Goal: Task Accomplishment & Management: Use online tool/utility

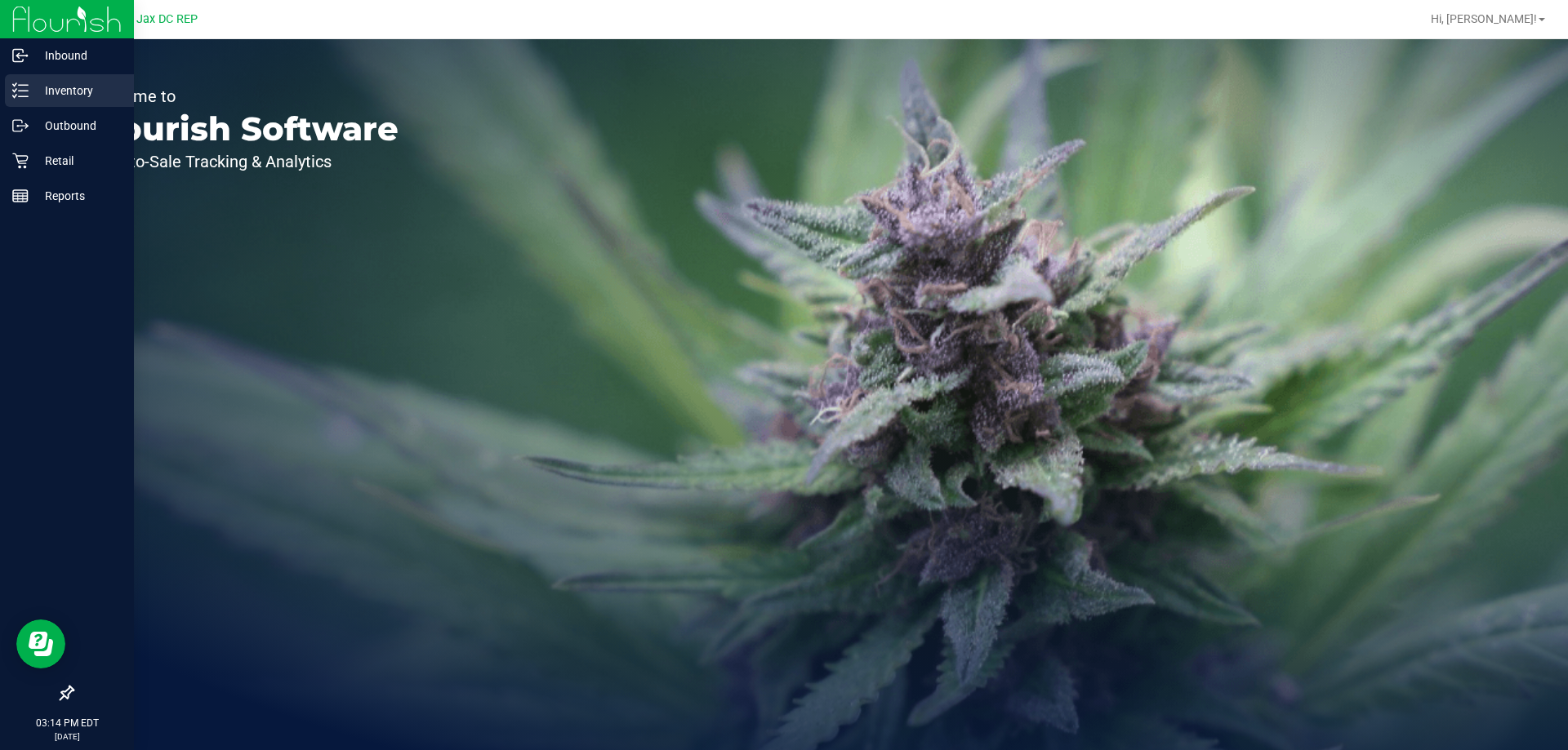
click at [19, 91] on line at bounding box center [23, 91] width 9 height 0
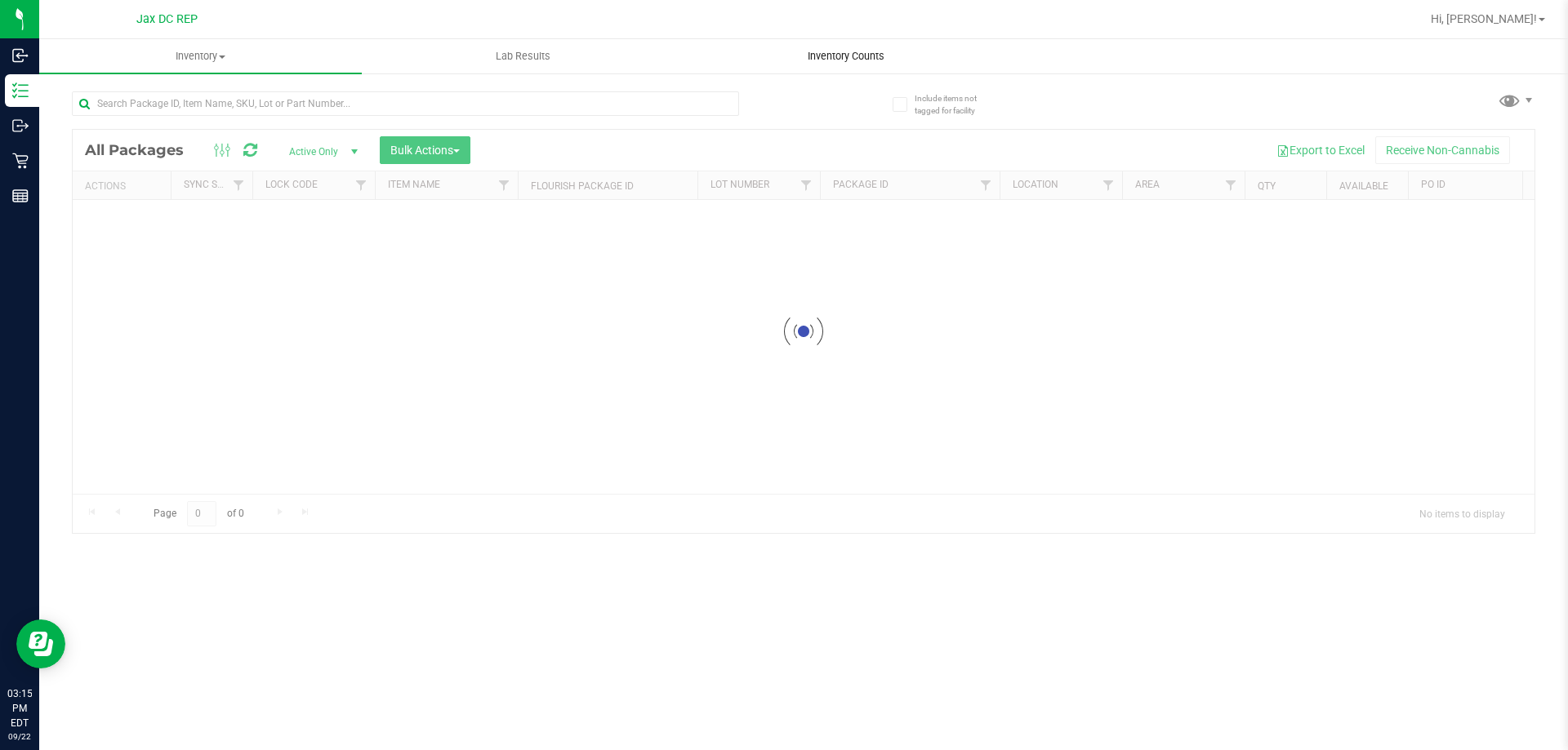
click at [881, 46] on uib-tab-heading "Inventory Counts" at bounding box center [845, 56] width 320 height 33
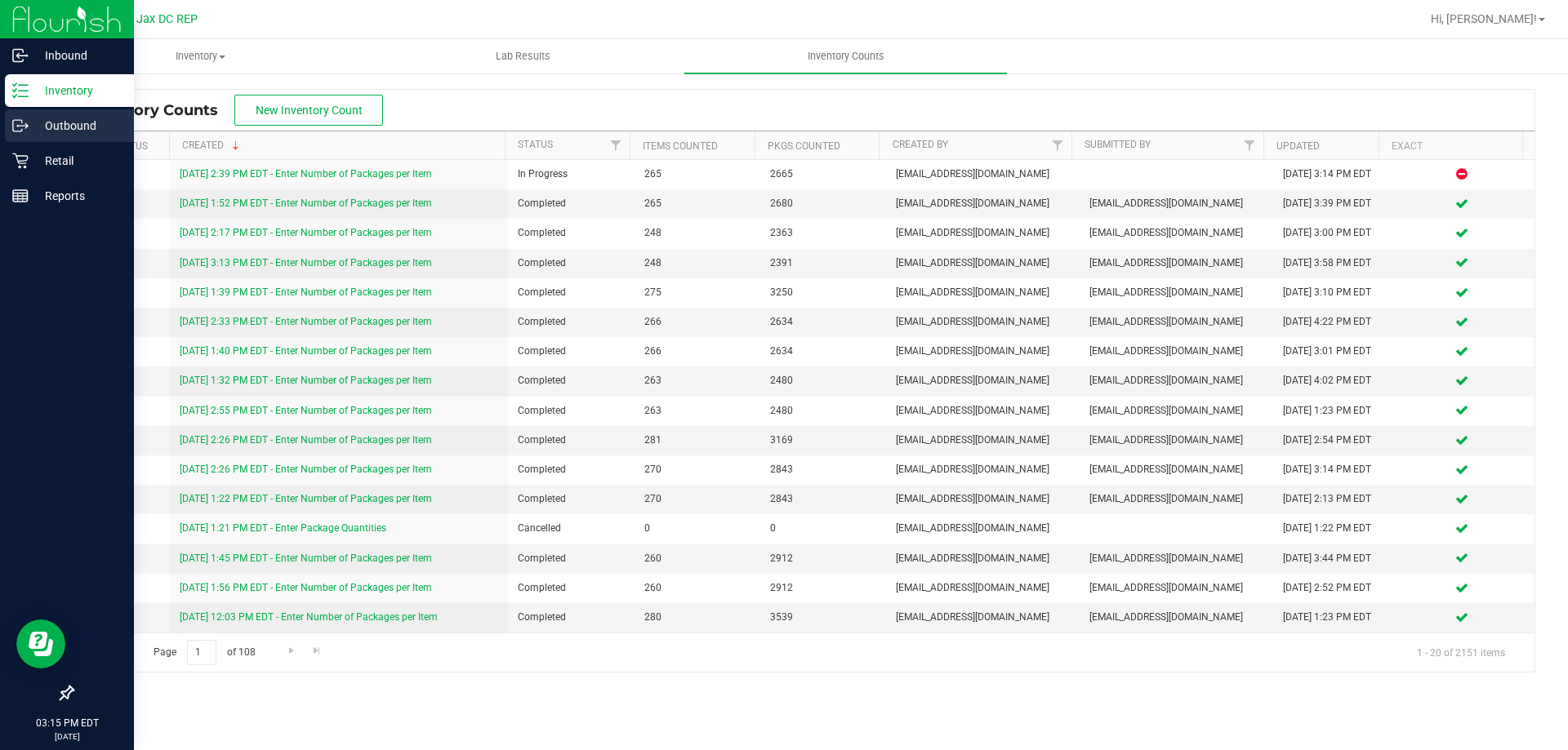
click at [41, 115] on div "Outbound" at bounding box center [69, 125] width 129 height 33
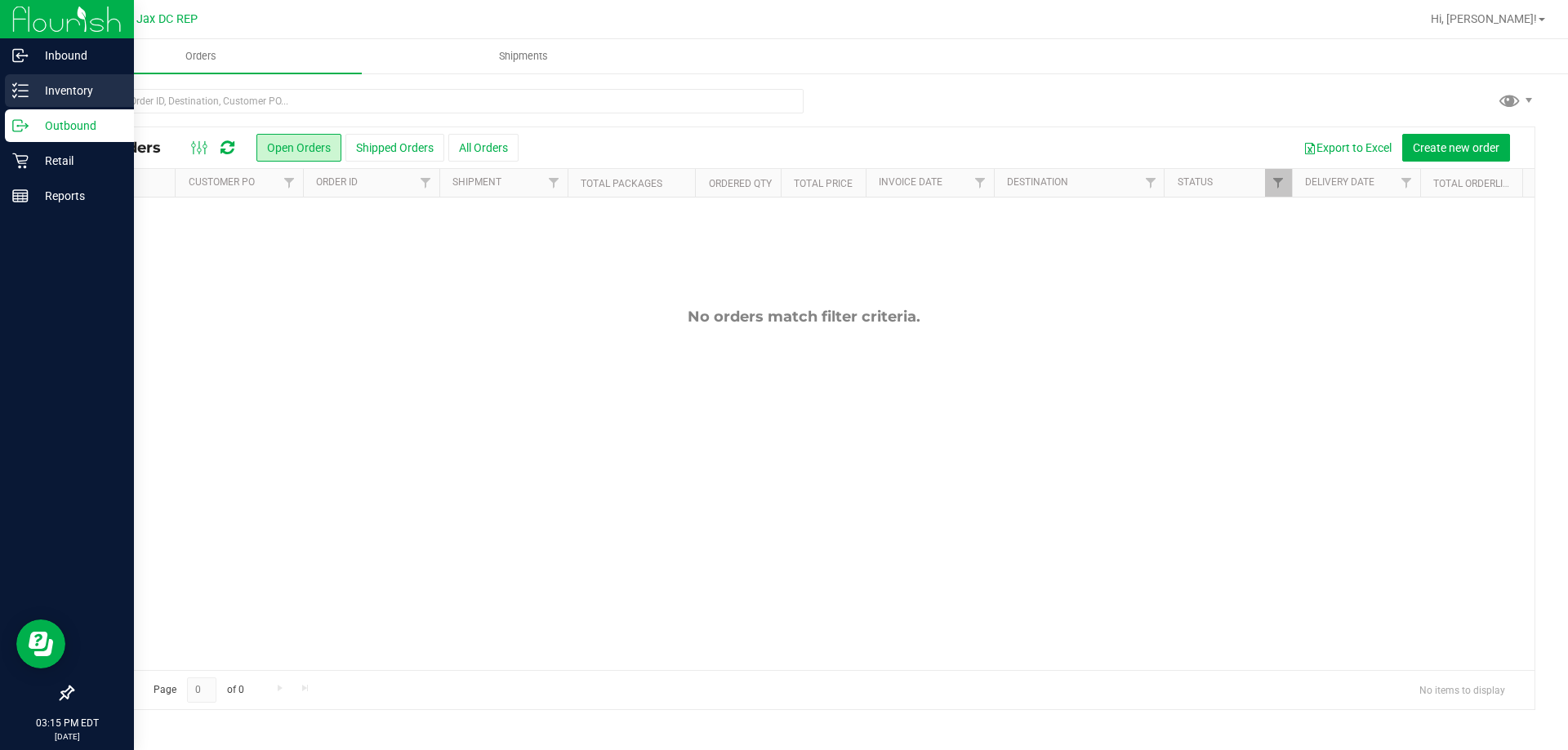
click at [64, 99] on p "Inventory" at bounding box center [77, 91] width 98 height 19
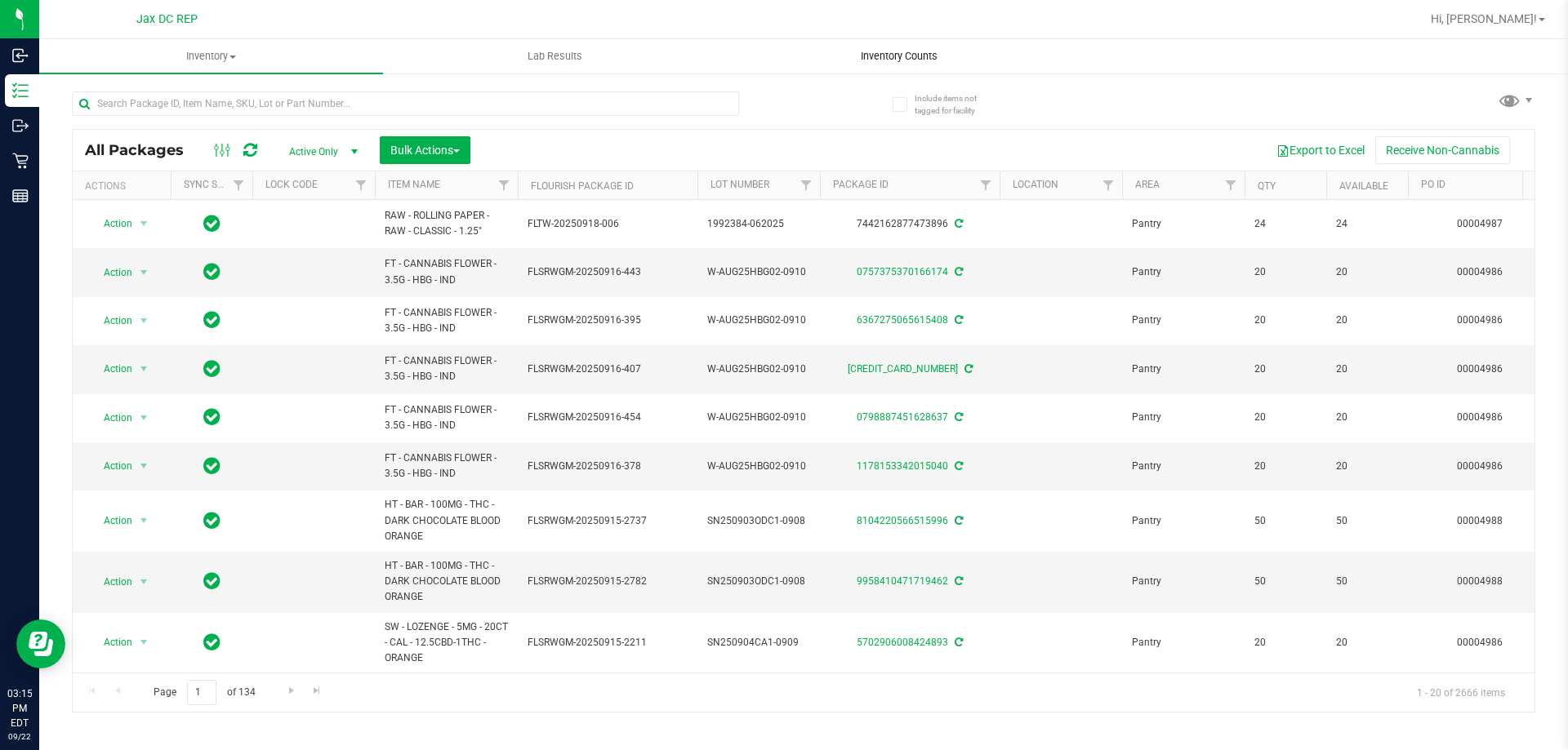
click at [892, 41] on uib-tab-heading "Inventory Counts" at bounding box center [899, 56] width 342 height 33
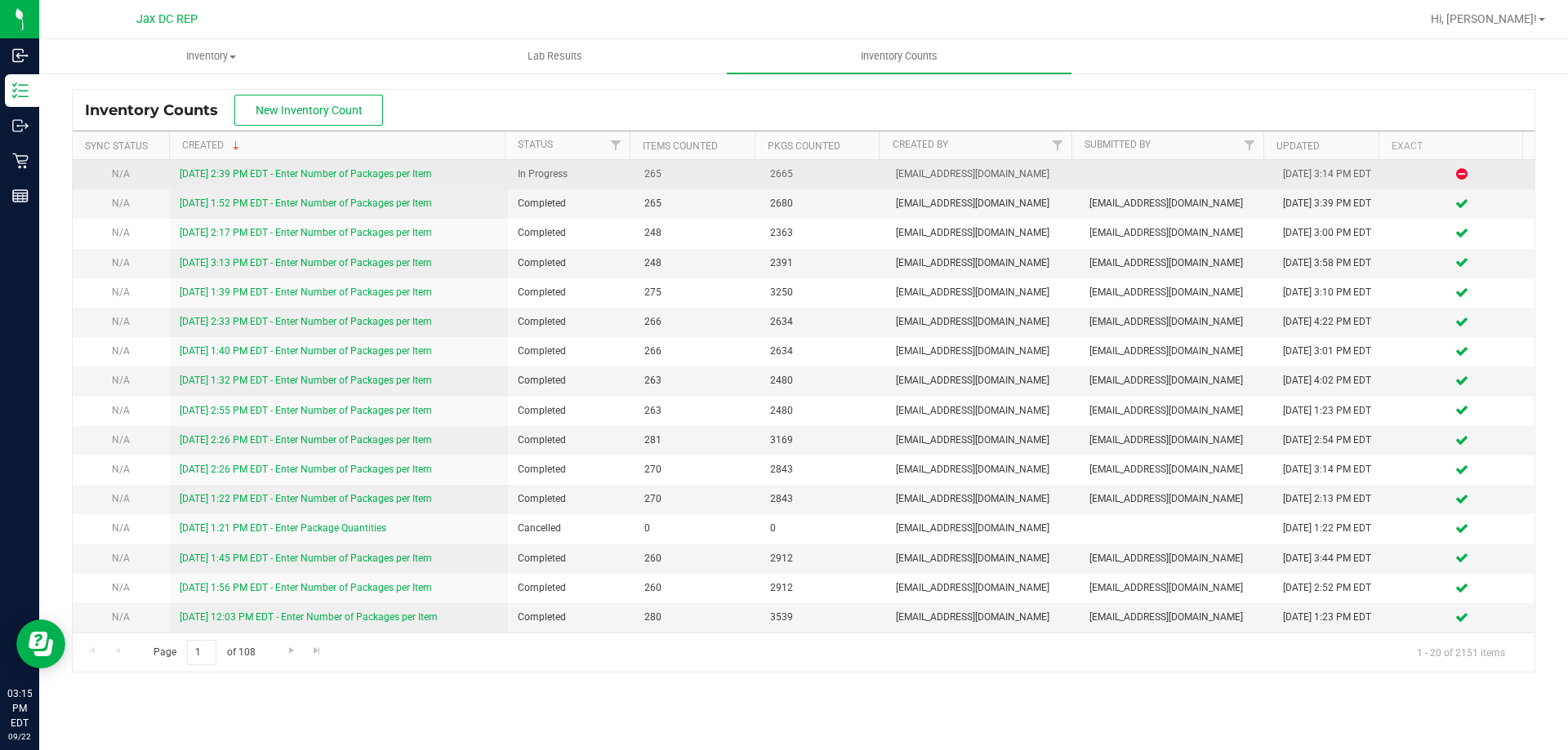
click at [428, 171] on link "[DATE] 2:39 PM EDT - Enter Number of Packages per Item" at bounding box center [306, 174] width 253 height 11
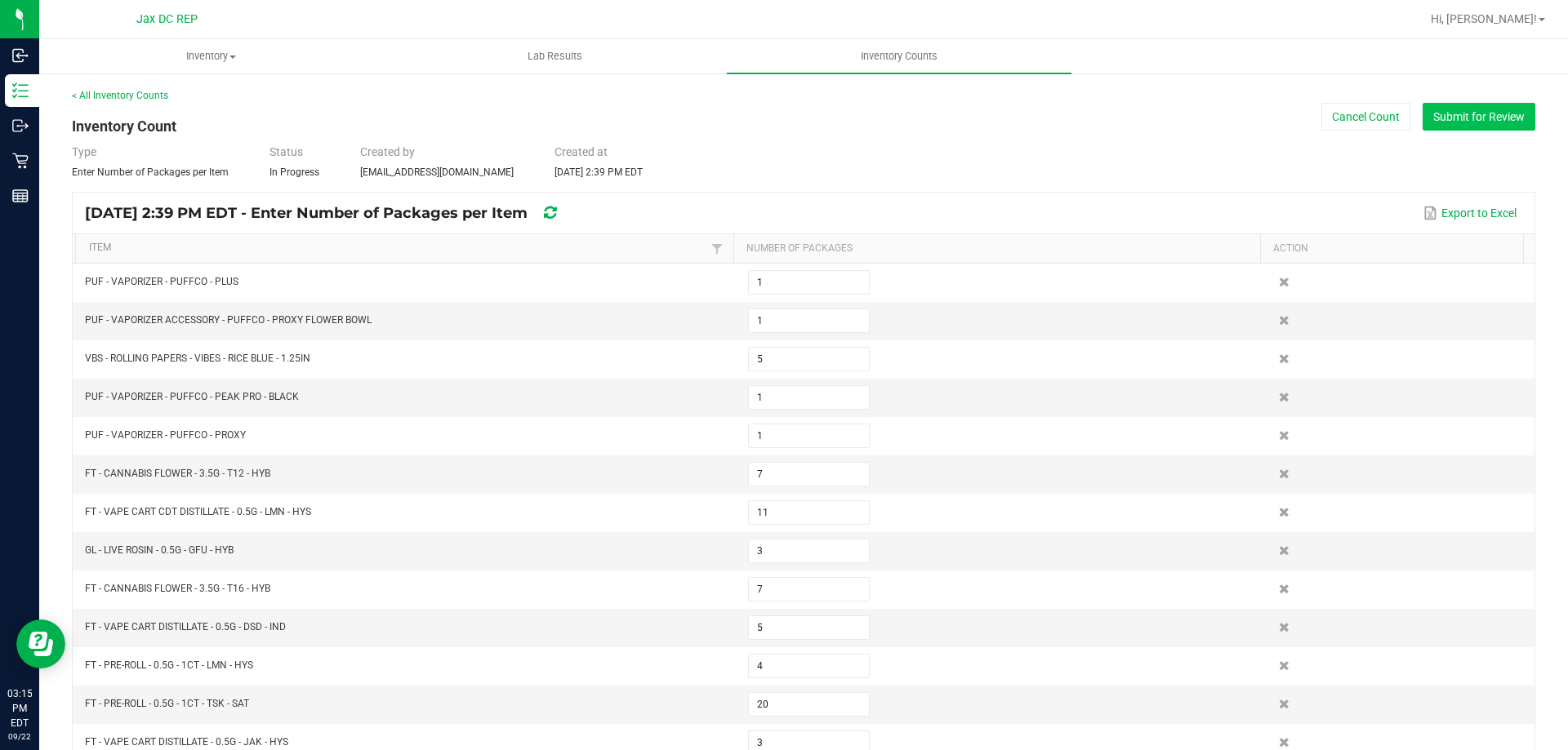
click at [1497, 114] on button "Submit for Review" at bounding box center [1479, 117] width 113 height 28
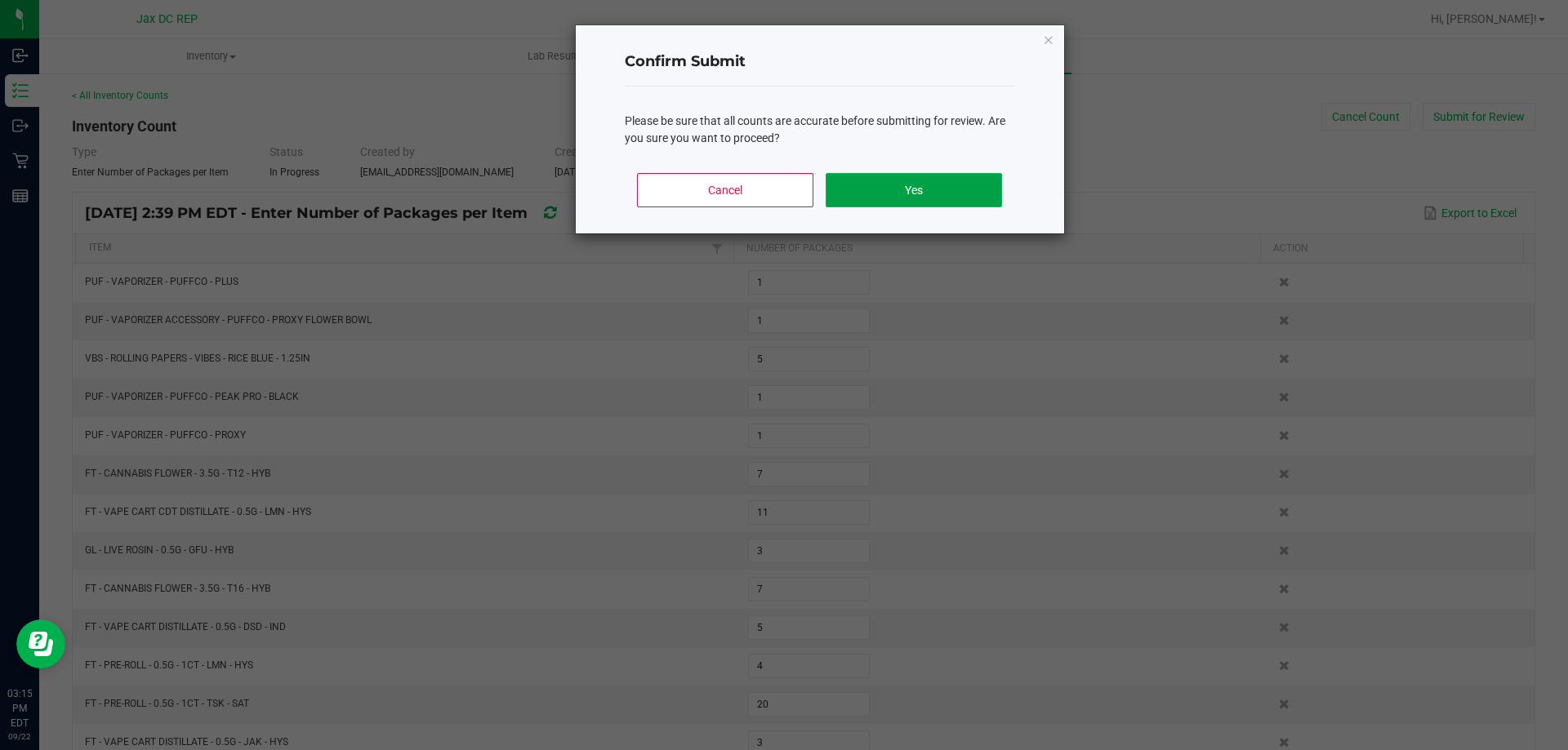
click at [978, 183] on button "Yes" at bounding box center [914, 190] width 176 height 34
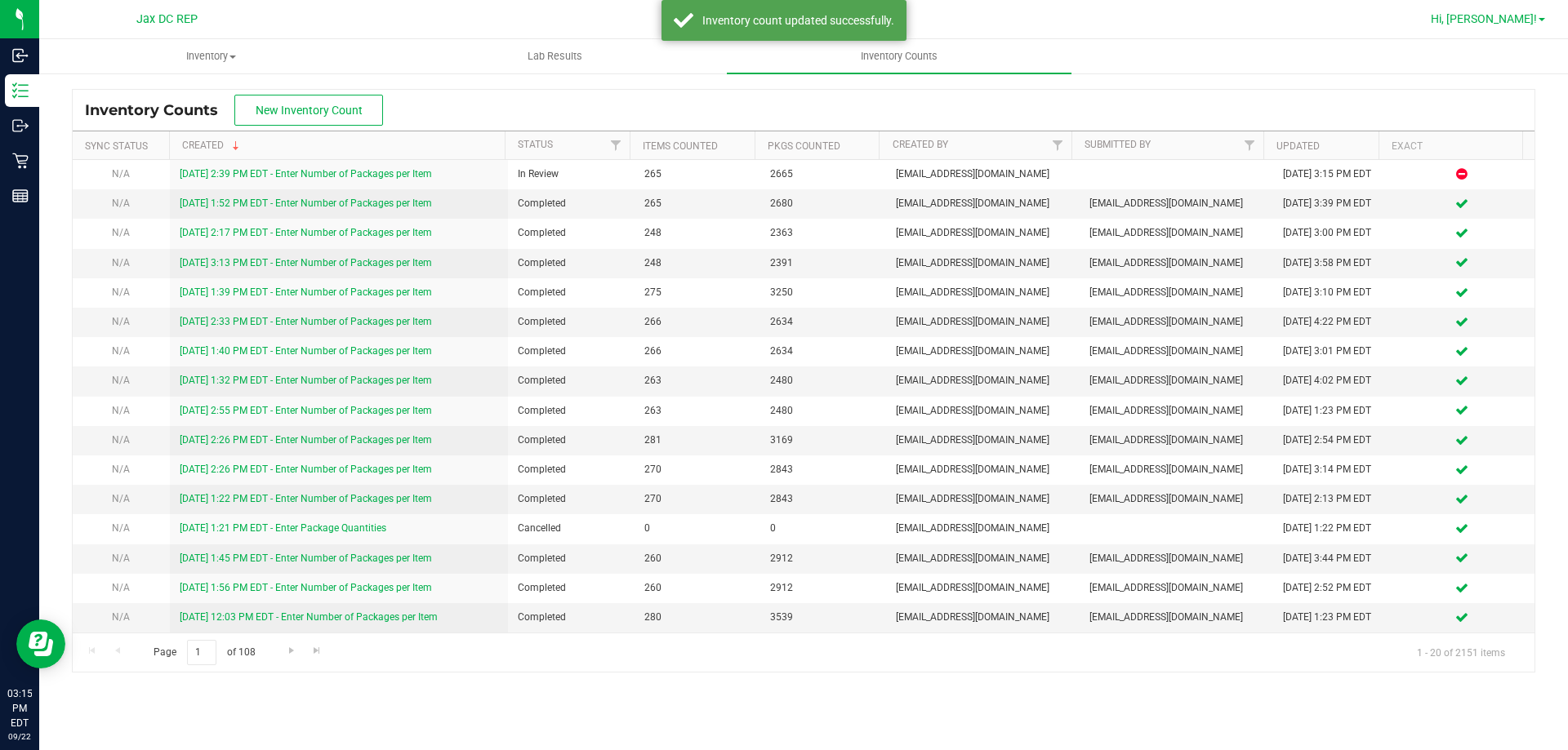
click at [1519, 23] on span "Hi, [PERSON_NAME]!" at bounding box center [1483, 19] width 106 height 13
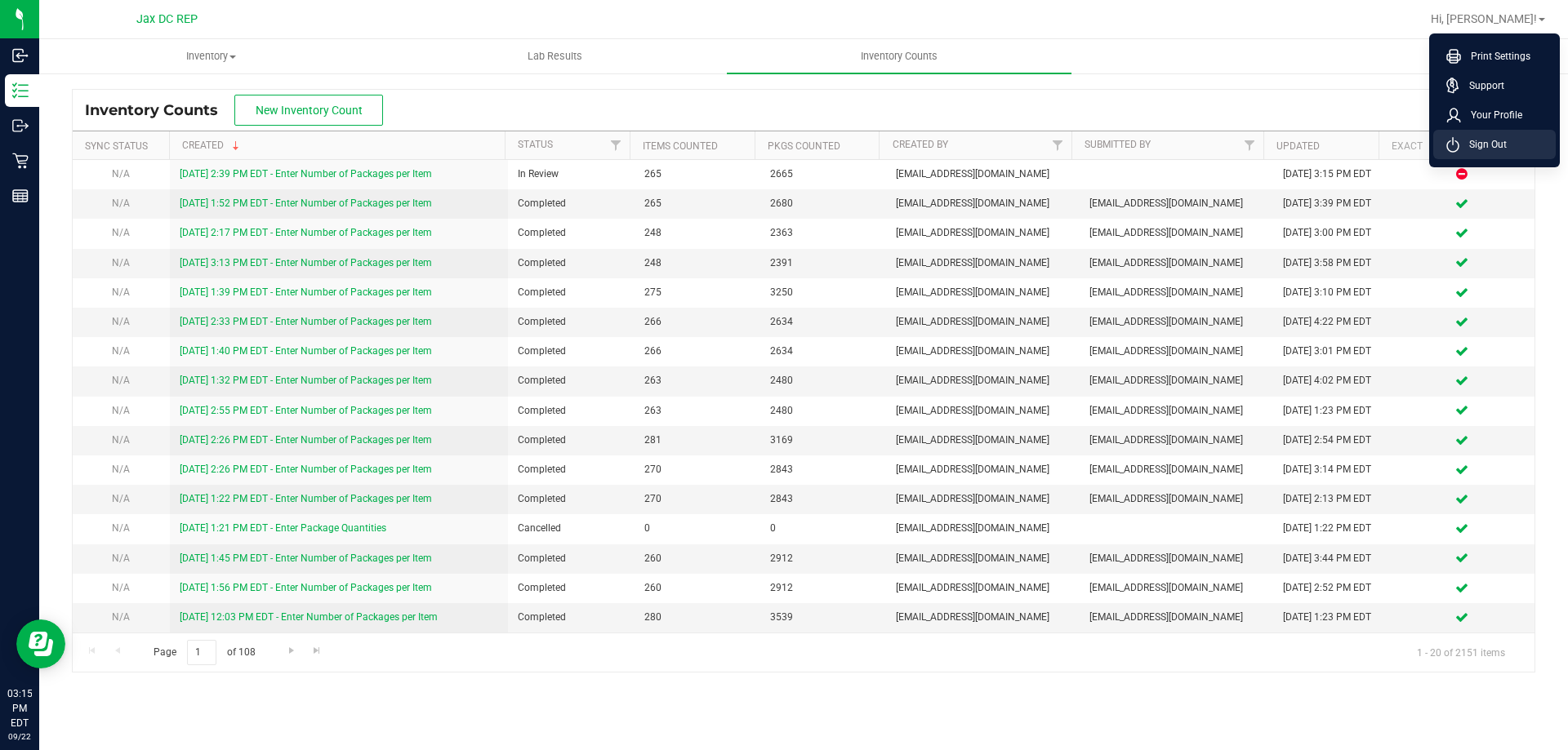
click at [1475, 137] on span "Sign Out" at bounding box center [1483, 144] width 48 height 16
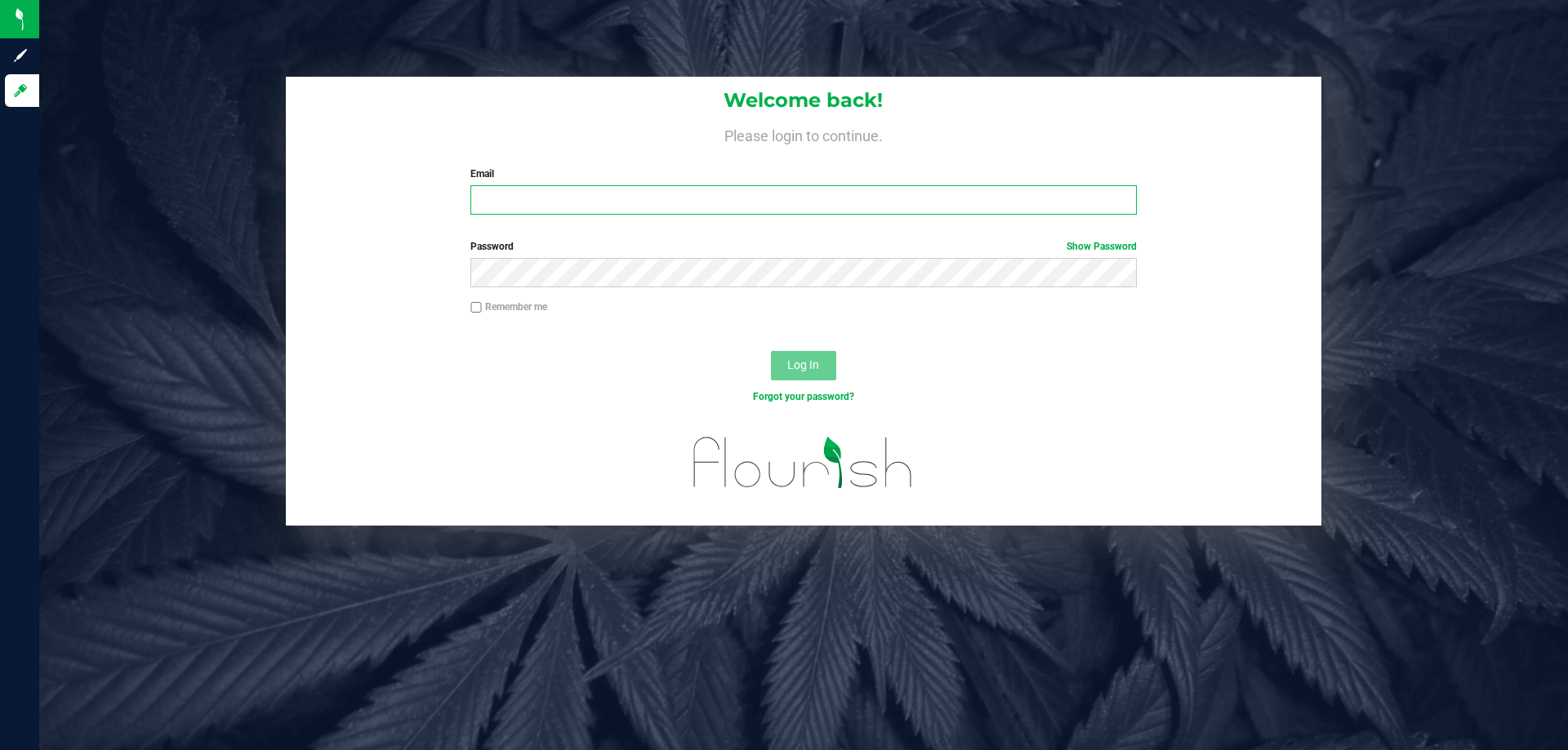
click at [675, 192] on input "Email" at bounding box center [804, 200] width 666 height 30
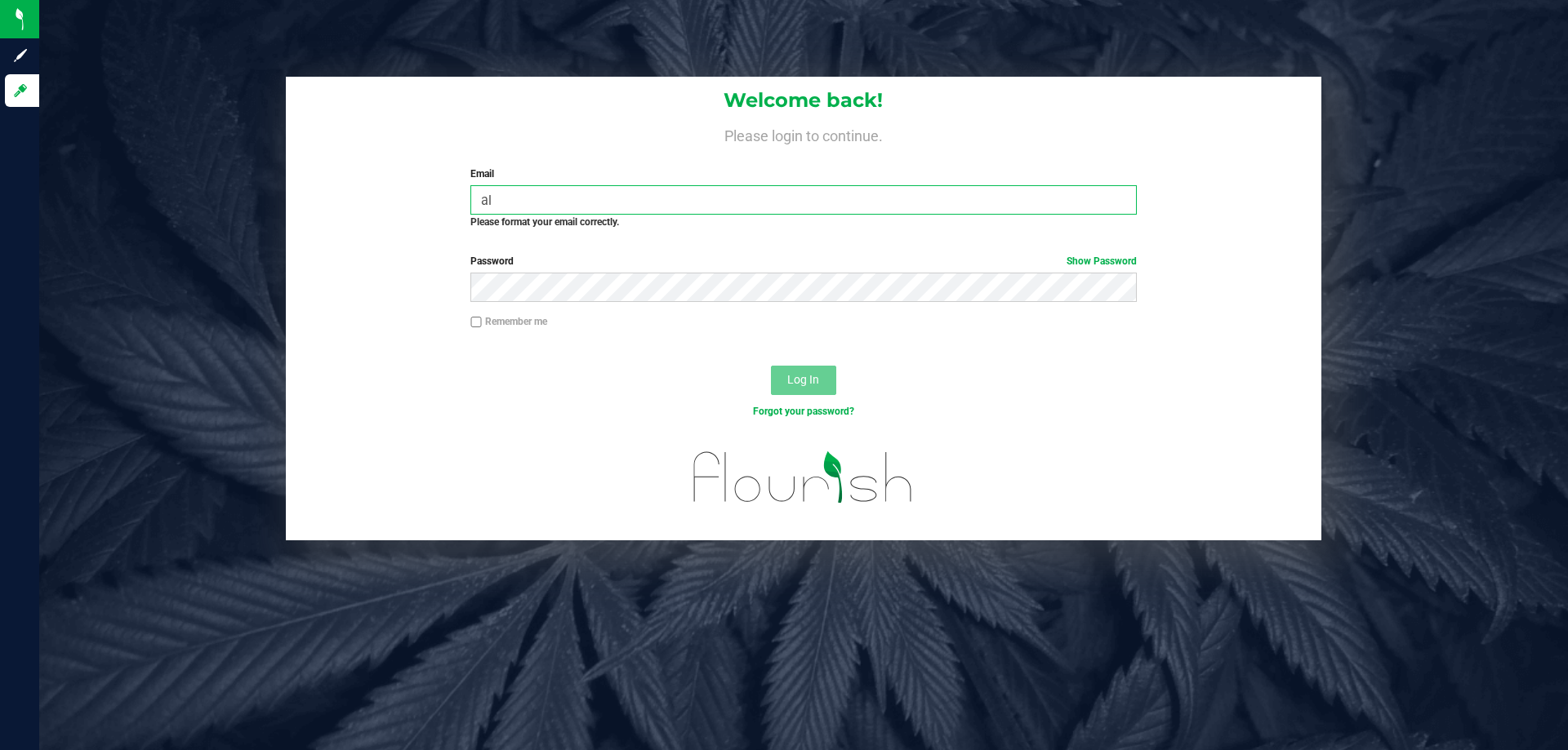
type input "a"
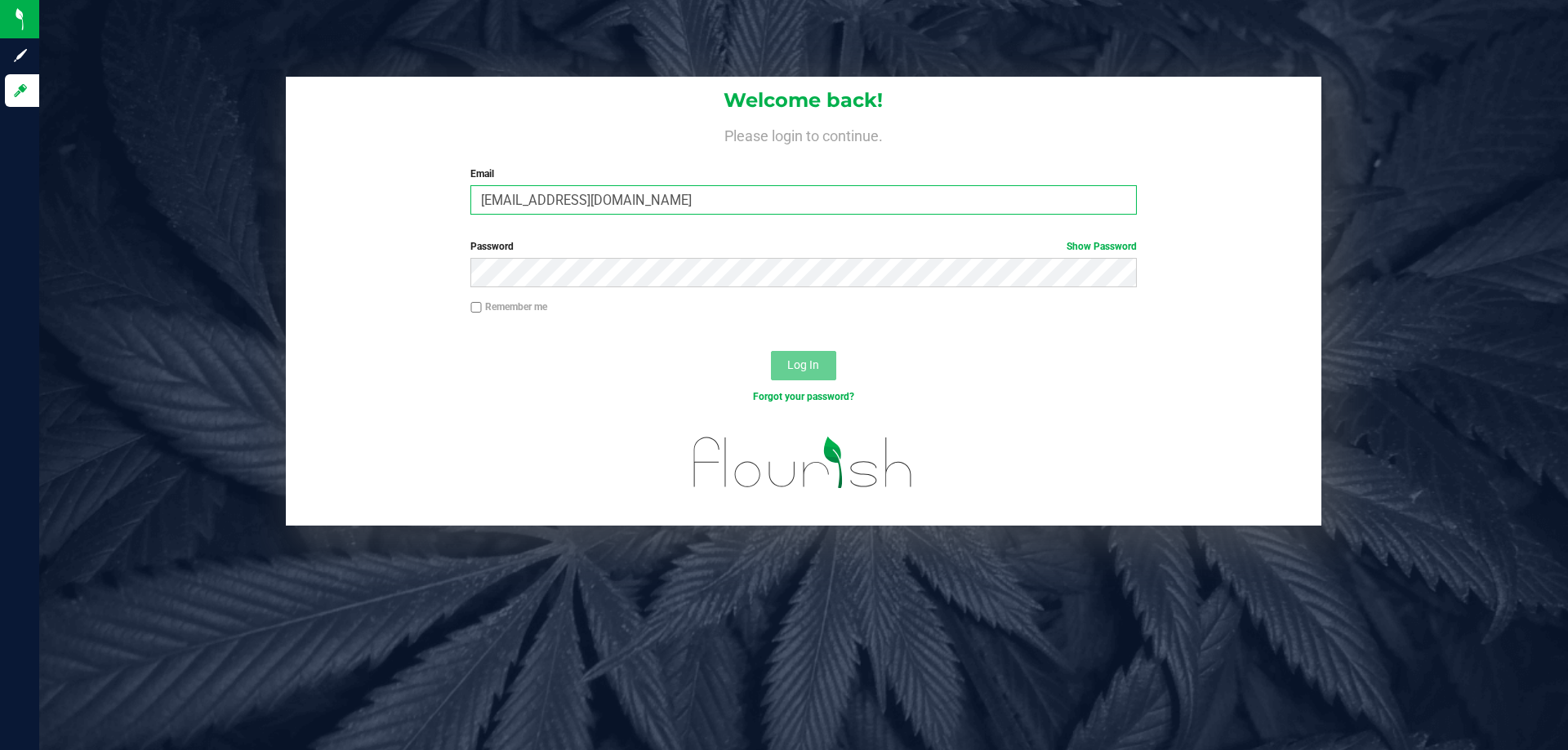
type input "[EMAIL_ADDRESS][DOMAIN_NAME]"
click at [771, 351] on button "Log In" at bounding box center [804, 365] width 65 height 30
